Goal: Check status: Check status

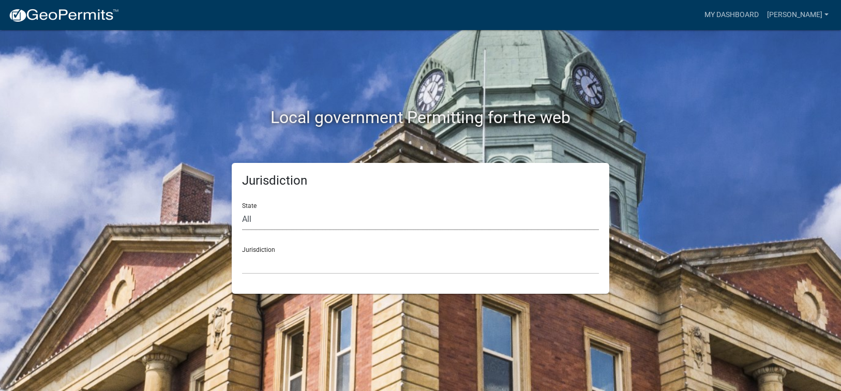
click at [295, 220] on select "All [US_STATE] [US_STATE] [US_STATE] [US_STATE] [US_STATE] [US_STATE] [US_STATE…" at bounding box center [420, 219] width 357 height 21
select select "[US_STATE]"
click at [242, 209] on select "All [US_STATE] [US_STATE] [US_STATE] [US_STATE] [US_STATE] [US_STATE] [US_STATE…" at bounding box center [420, 219] width 357 height 21
click at [268, 266] on select "[GEOGRAPHIC_DATA], [US_STATE][PERSON_NAME][GEOGRAPHIC_DATA], [US_STATE][PERSON_…" at bounding box center [420, 263] width 357 height 21
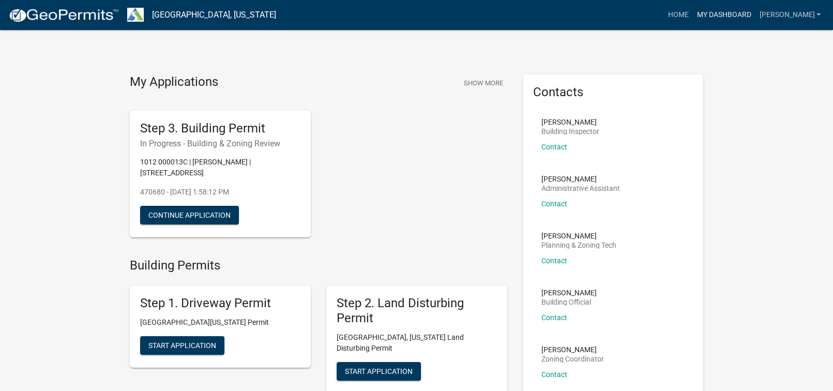
click at [755, 13] on link "My Dashboard" at bounding box center [723, 15] width 63 height 20
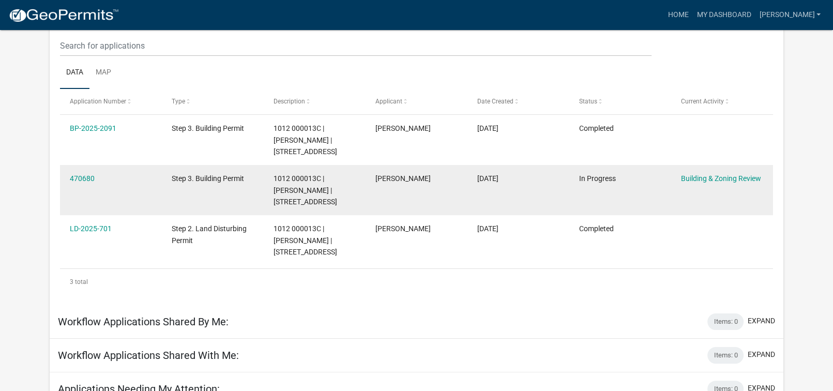
scroll to position [155, 0]
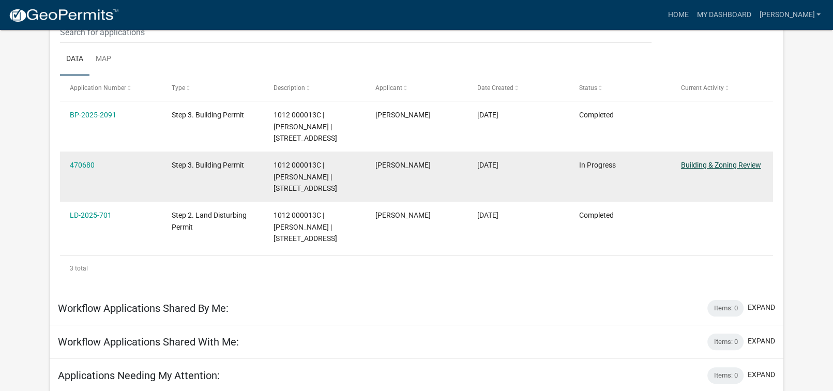
click at [706, 165] on link "Building & Zoning Review" at bounding box center [721, 165] width 80 height 8
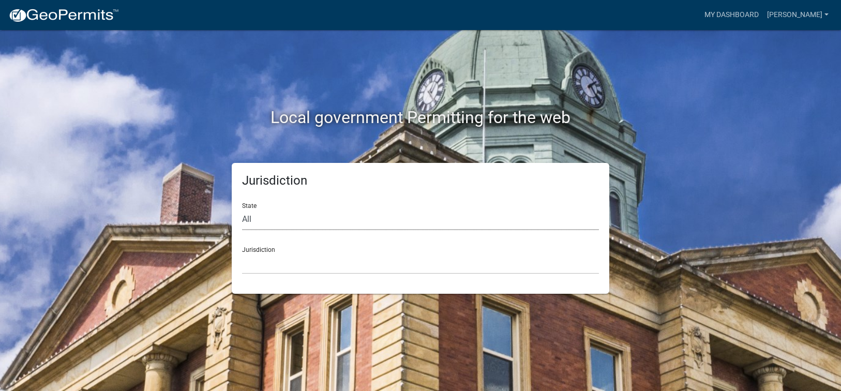
click at [286, 219] on select "All [US_STATE] [US_STATE] [US_STATE] [US_STATE] [US_STATE] [US_STATE] [US_STATE…" at bounding box center [420, 219] width 357 height 21
select select "[US_STATE]"
click at [242, 209] on select "All [US_STATE] [US_STATE] [US_STATE] [US_STATE] [US_STATE] [US_STATE] [US_STATE…" at bounding box center [420, 219] width 357 height 21
click at [253, 267] on select "[GEOGRAPHIC_DATA], [US_STATE][PERSON_NAME][GEOGRAPHIC_DATA], [US_STATE][PERSON_…" at bounding box center [420, 263] width 357 height 21
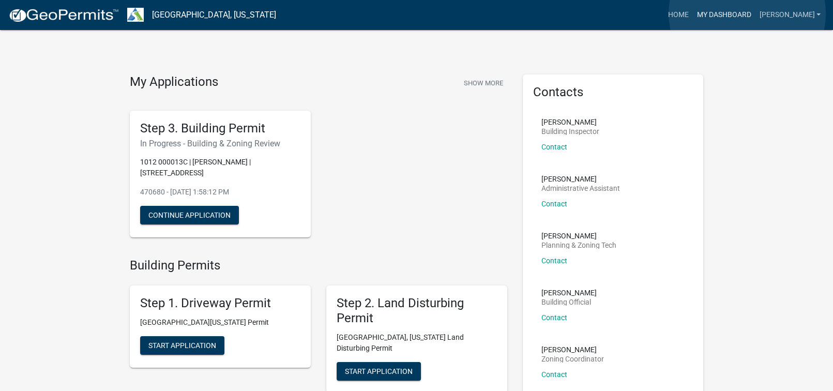
click at [747, 13] on link "My Dashboard" at bounding box center [723, 15] width 63 height 20
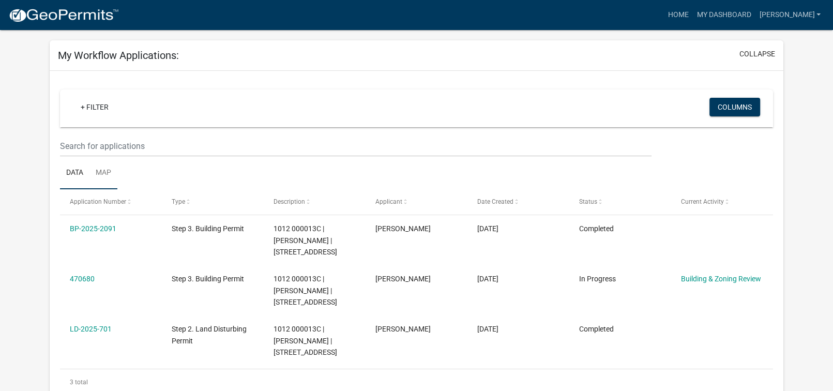
scroll to position [103, 0]
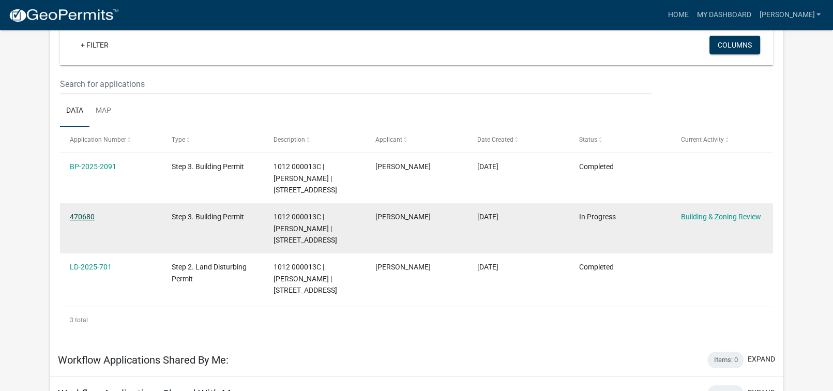
click at [80, 218] on link "470680" at bounding box center [82, 216] width 25 height 8
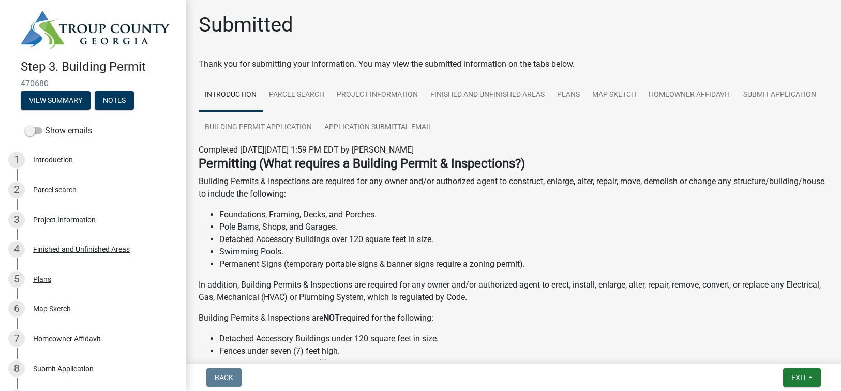
click at [454, 221] on li "Pole Barns, Shops, and Garages." at bounding box center [523, 227] width 609 height 12
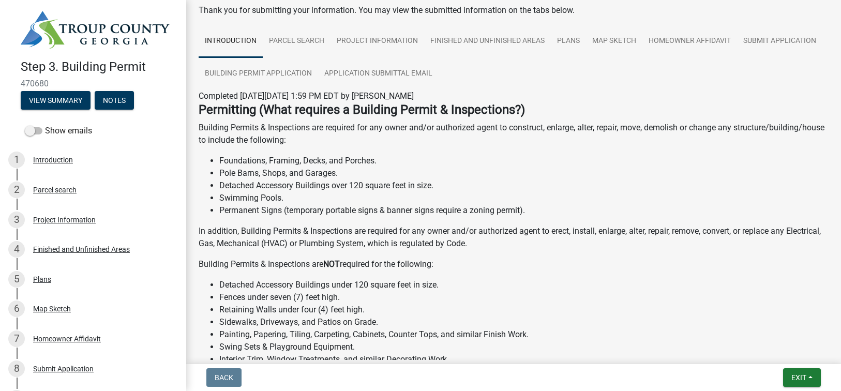
scroll to position [52, 0]
